Goal: Use online tool/utility: Utilize a website feature to perform a specific function

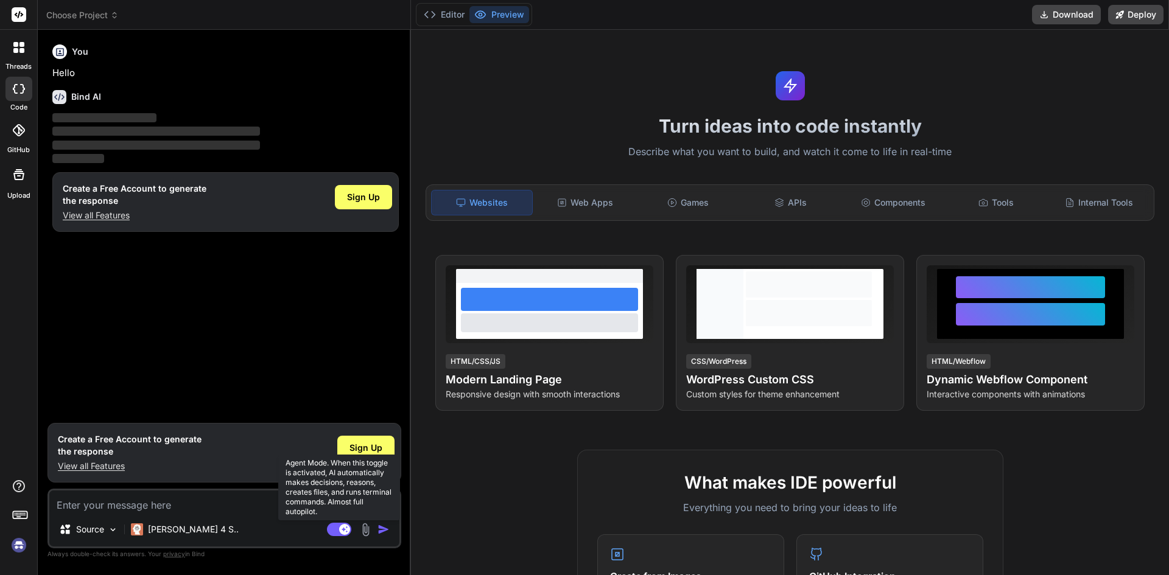
click at [342, 529] on rect at bounding box center [344, 529] width 11 height 11
click at [342, 529] on rect at bounding box center [339, 529] width 24 height 13
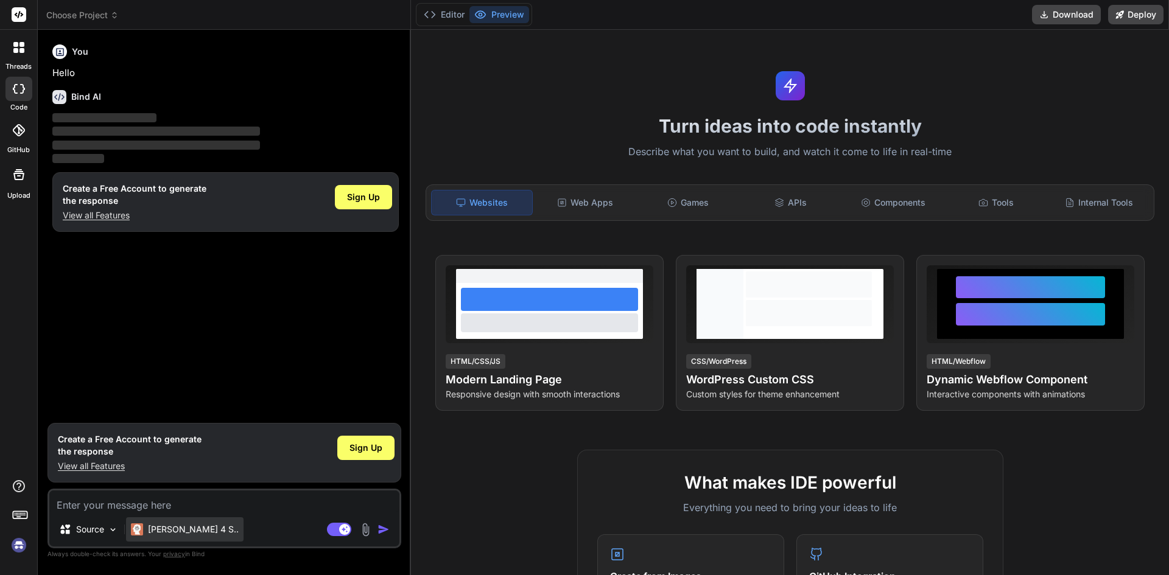
click at [164, 536] on div "[PERSON_NAME] 4 S.." at bounding box center [185, 530] width 118 height 24
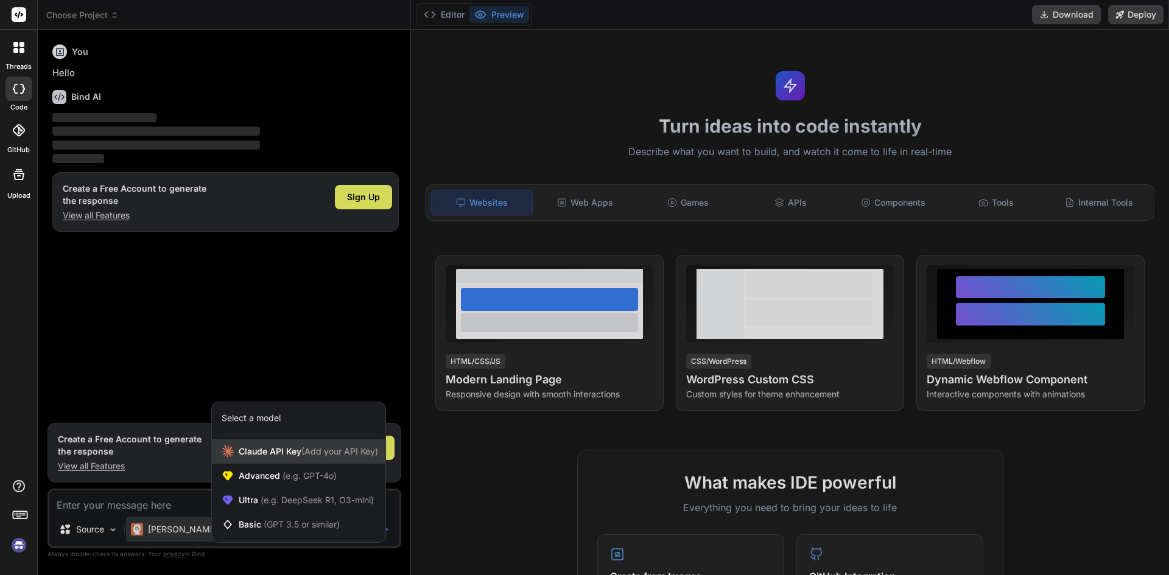
click at [334, 454] on span "(Add your API Key)" at bounding box center [339, 451] width 77 height 10
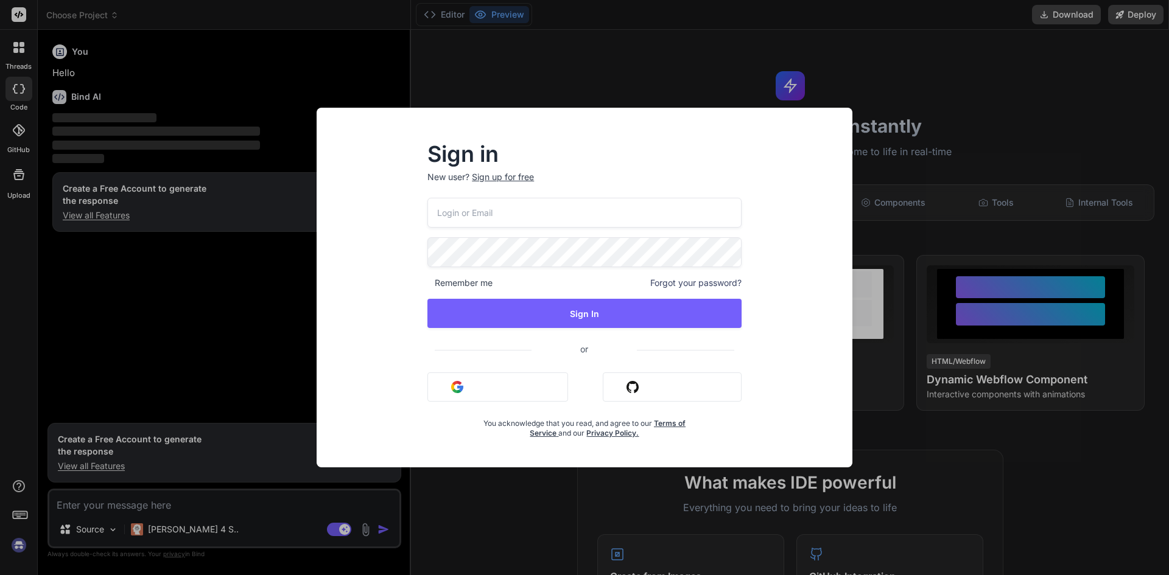
click at [456, 380] on button "Sign in with Google" at bounding box center [497, 387] width 141 height 29
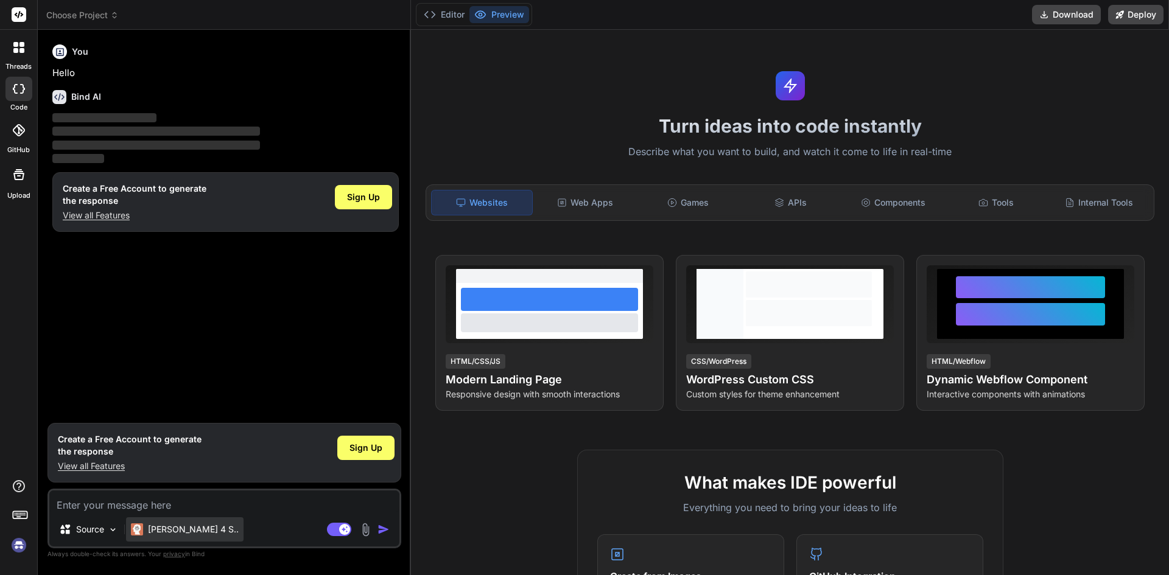
click at [183, 532] on p "[PERSON_NAME] 4 S.." at bounding box center [193, 530] width 91 height 12
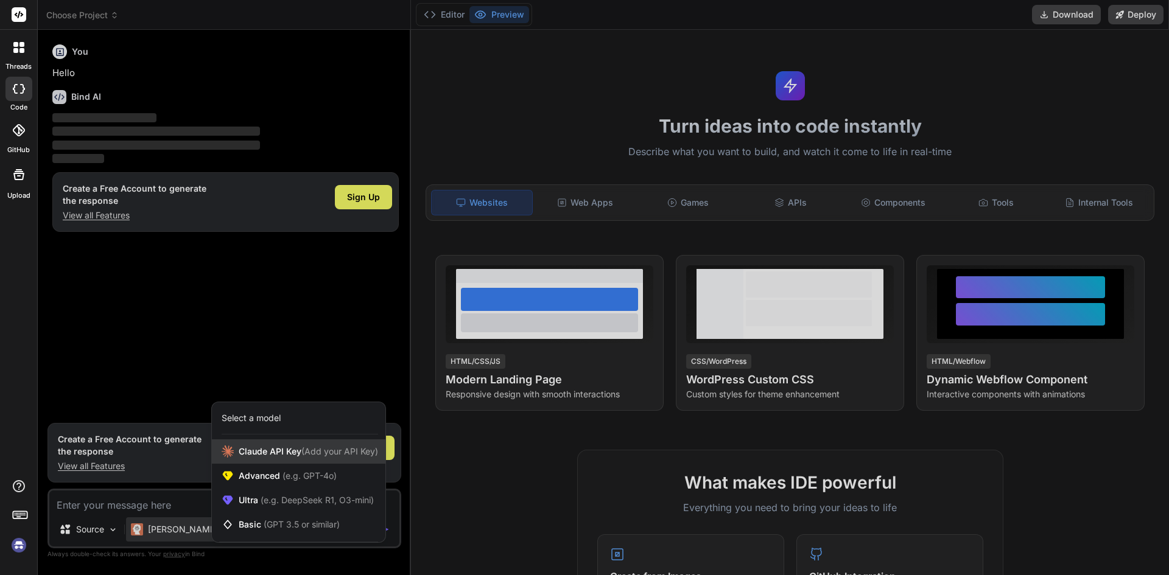
click at [266, 452] on span "[PERSON_NAME] Key (Add your API Key)" at bounding box center [308, 452] width 139 height 12
type textarea "x"
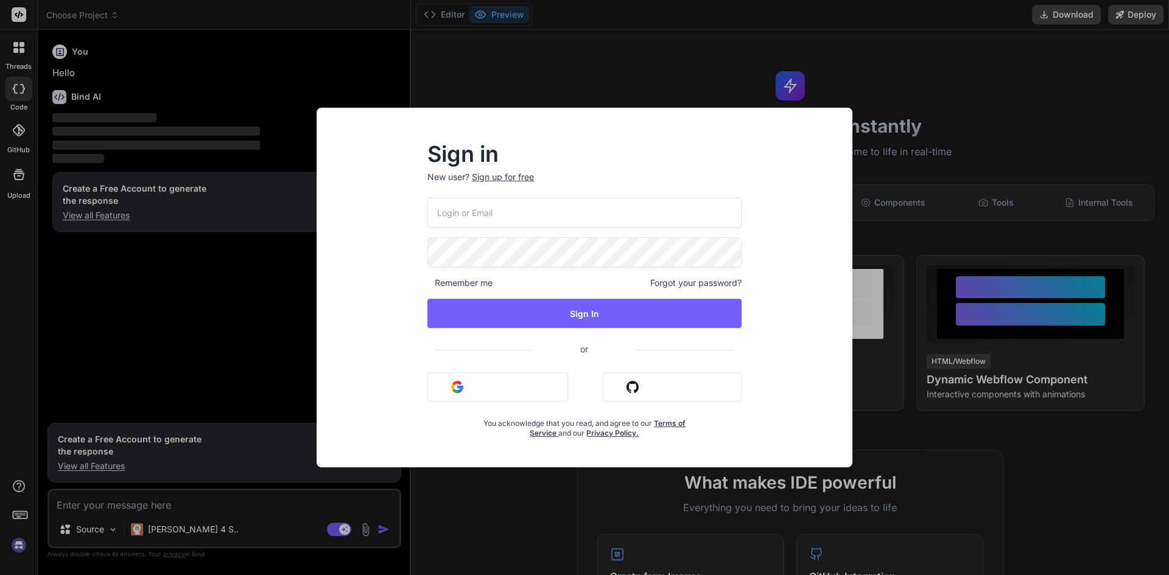
click at [485, 211] on input "email" at bounding box center [584, 213] width 314 height 30
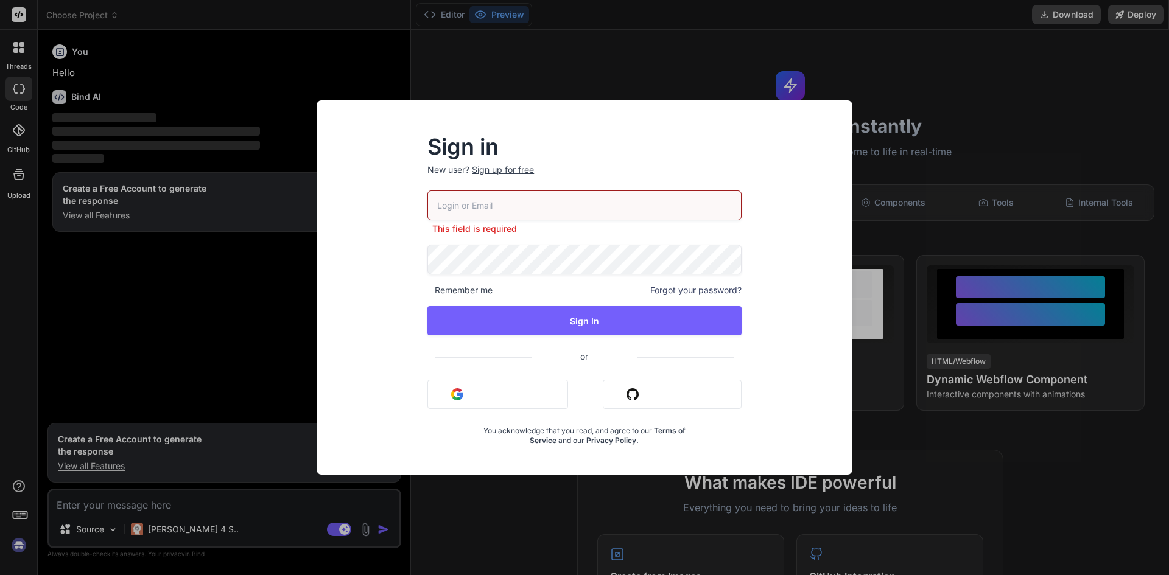
click at [588, 71] on div "Sign in New user? Sign up for free This field is required Remember me Forgot yo…" at bounding box center [584, 287] width 1169 height 575
